Goal: Task Accomplishment & Management: Use online tool/utility

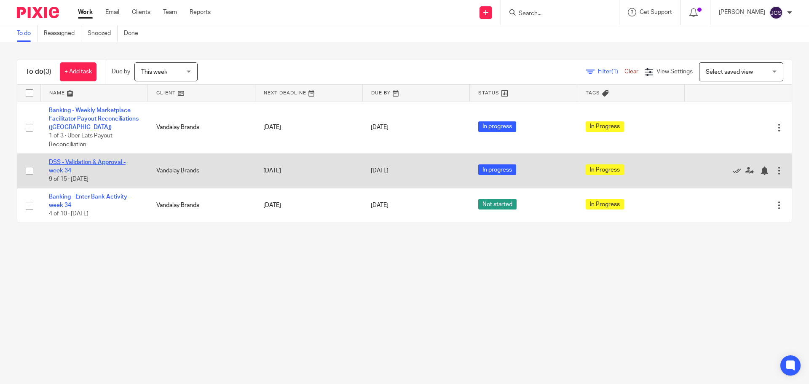
click at [94, 162] on link "DSS - Validation & Approval - week 34" at bounding box center [87, 166] width 77 height 14
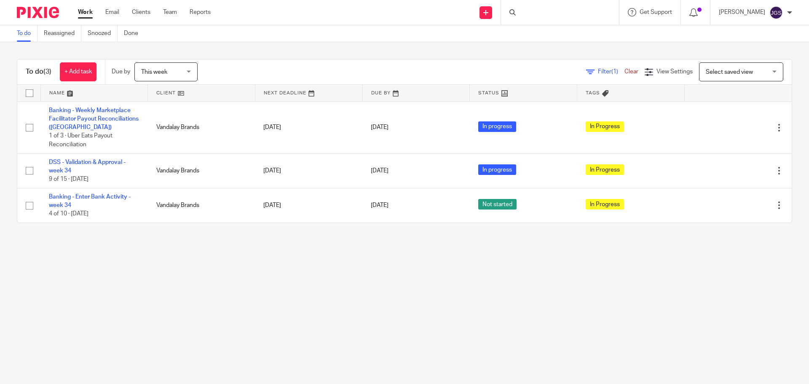
click at [53, 163] on link "DSS - Validation & Approval - week 34" at bounding box center [87, 166] width 77 height 14
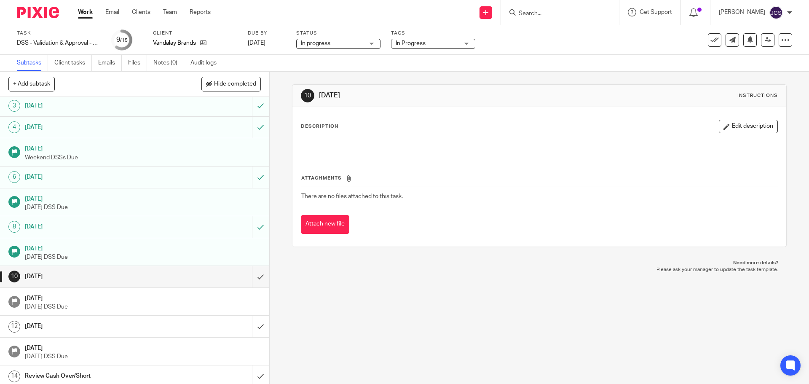
scroll to position [70, 0]
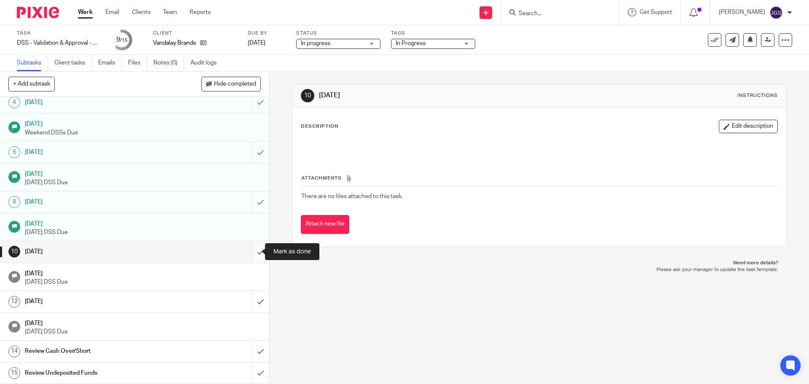
click at [250, 252] on input "submit" at bounding box center [134, 251] width 269 height 21
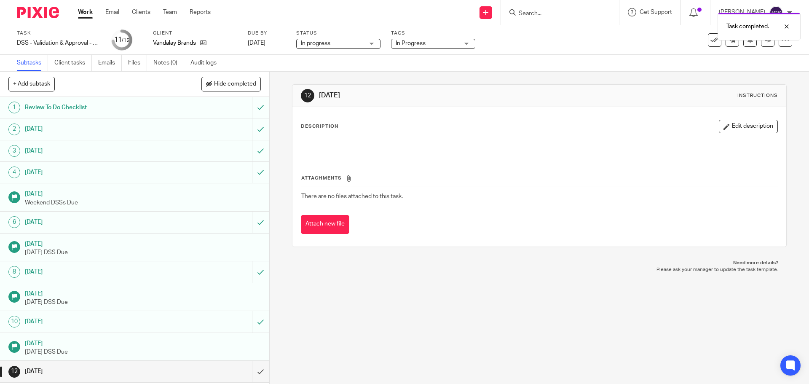
click at [85, 9] on link "Work" at bounding box center [85, 12] width 15 height 8
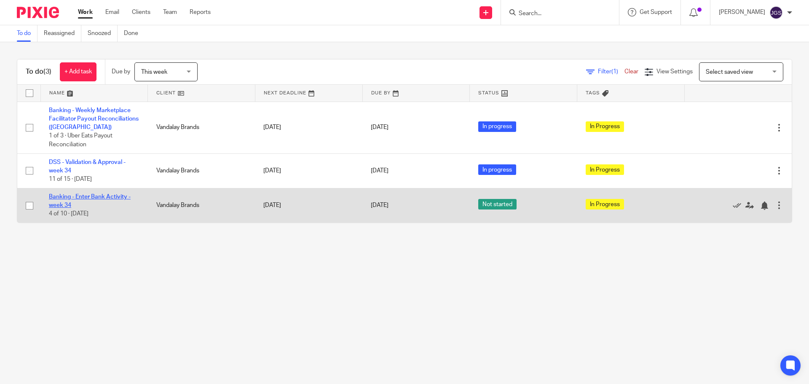
click at [101, 195] on link "Banking - Enter Bank Activity - week 34" at bounding box center [90, 201] width 82 height 14
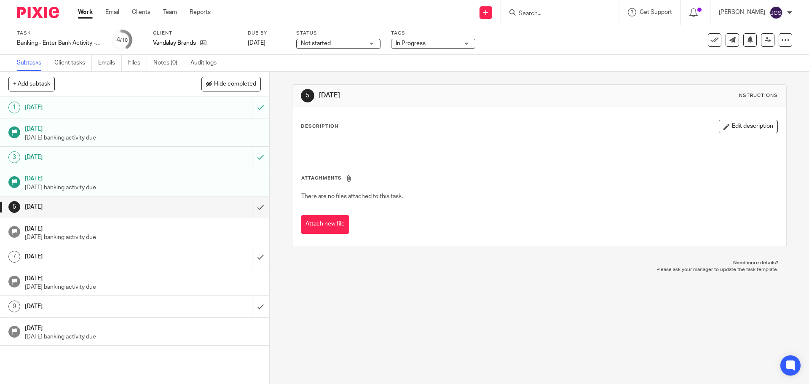
click at [374, 43] on div "Not started Not started" at bounding box center [338, 44] width 84 height 10
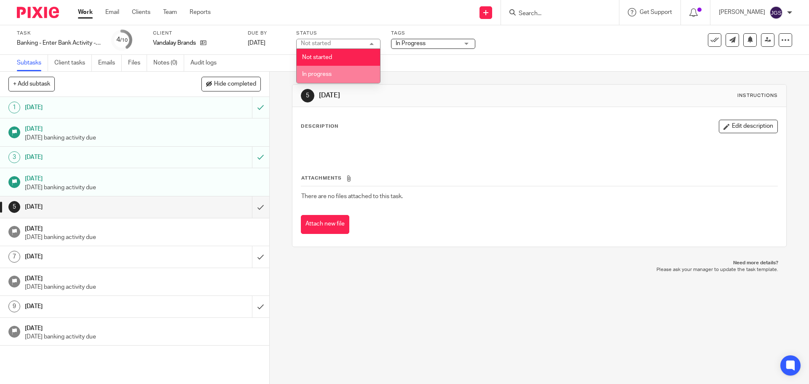
click at [337, 75] on li "In progress" at bounding box center [338, 74] width 83 height 17
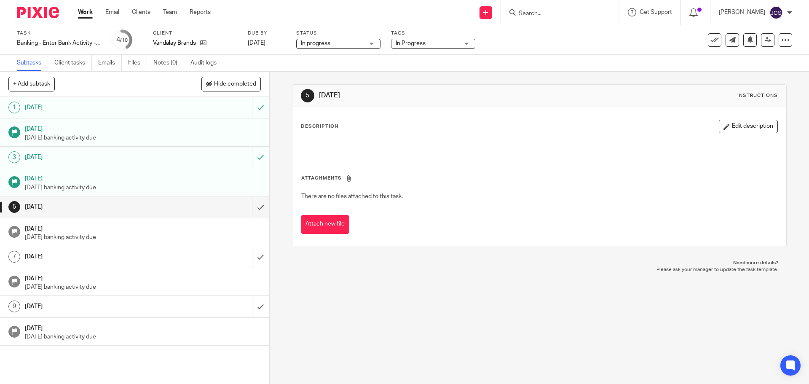
click at [86, 10] on link "Work" at bounding box center [85, 12] width 15 height 8
